Goal: Navigation & Orientation: Find specific page/section

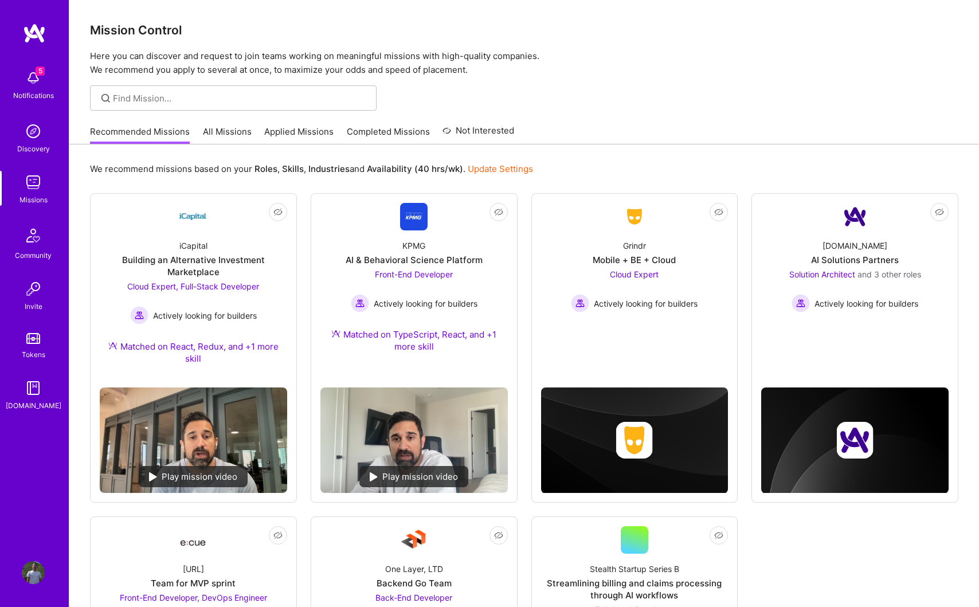
click at [224, 127] on link "All Missions" at bounding box center [227, 135] width 49 height 19
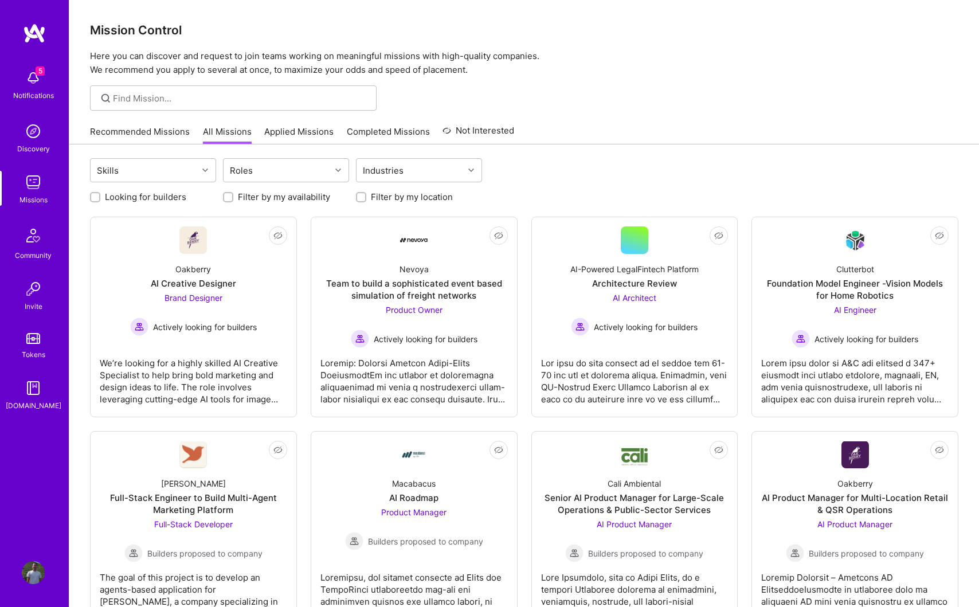
click at [34, 75] on img at bounding box center [33, 78] width 23 height 23
